Goal: Information Seeking & Learning: Learn about a topic

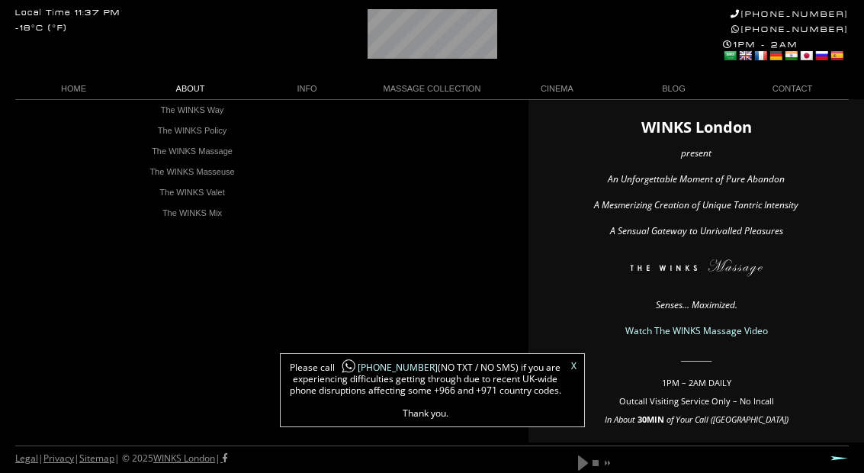
click at [165, 152] on link "The WINKS Massage" at bounding box center [192, 151] width 130 height 21
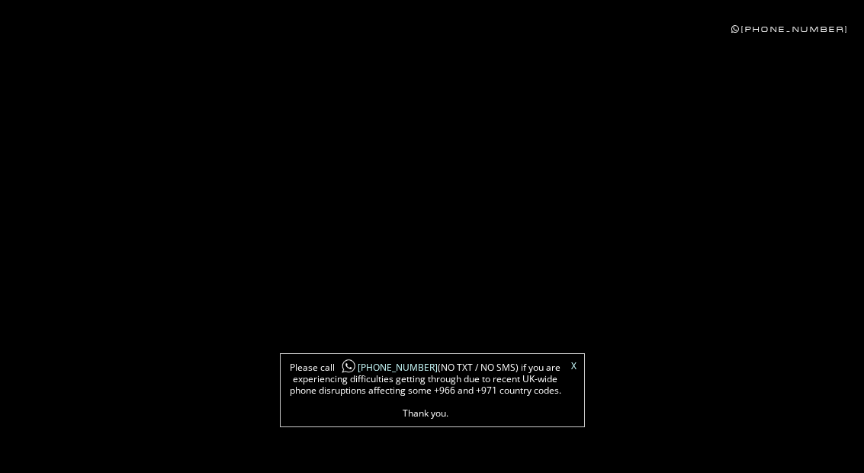
click at [572, 367] on link "X" at bounding box center [573, 365] width 5 height 9
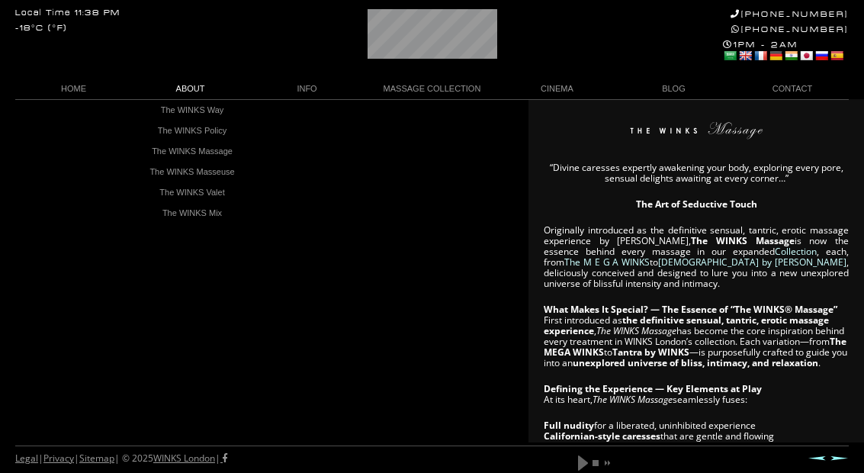
click at [165, 171] on link "The WINKS Masseuse" at bounding box center [192, 172] width 130 height 21
